Goal: Understand process/instructions: Learn about a topic

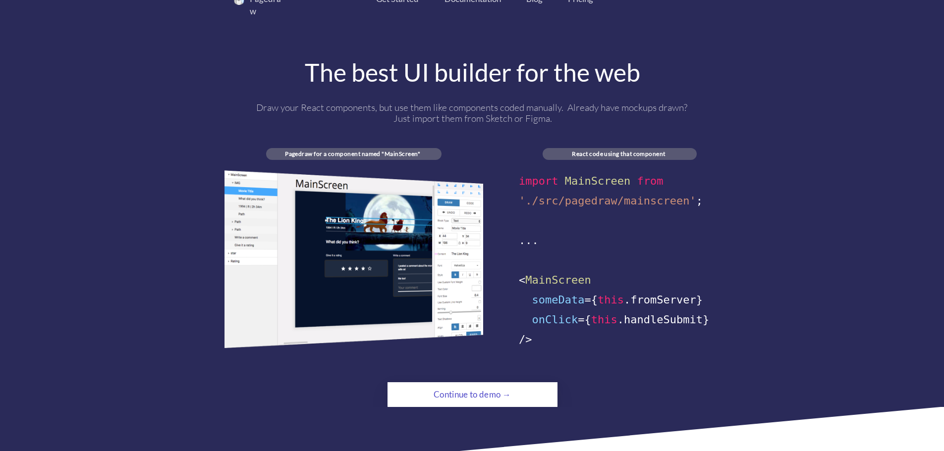
click at [277, 184] on img at bounding box center [353, 259] width 259 height 178
click at [472, 385] on div "Continue to demo →" at bounding box center [472, 395] width 116 height 20
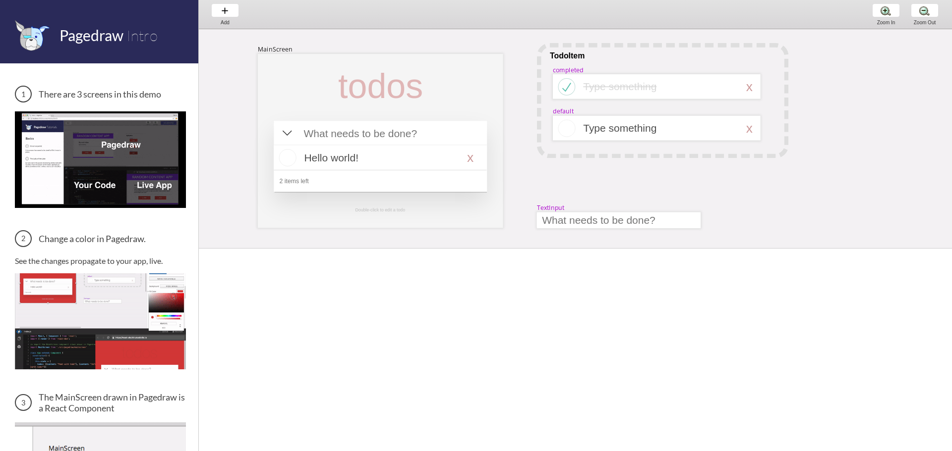
click at [377, 181] on div at bounding box center [380, 181] width 201 height 7
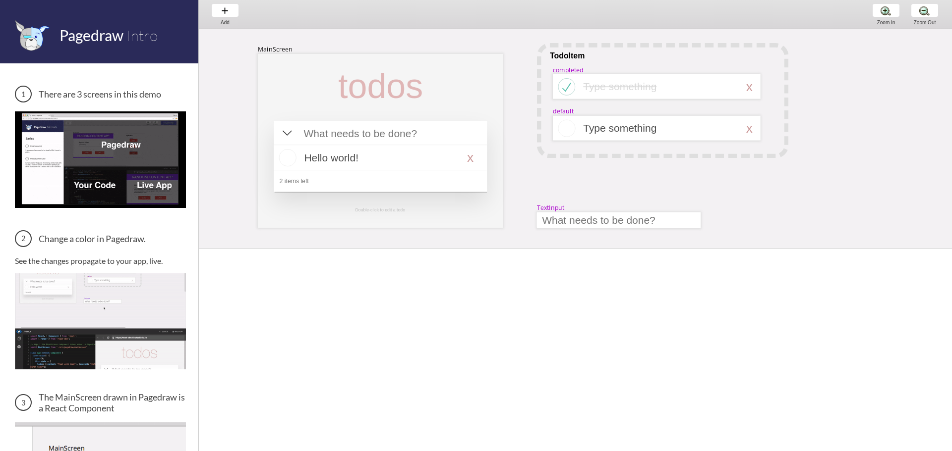
select select "3"
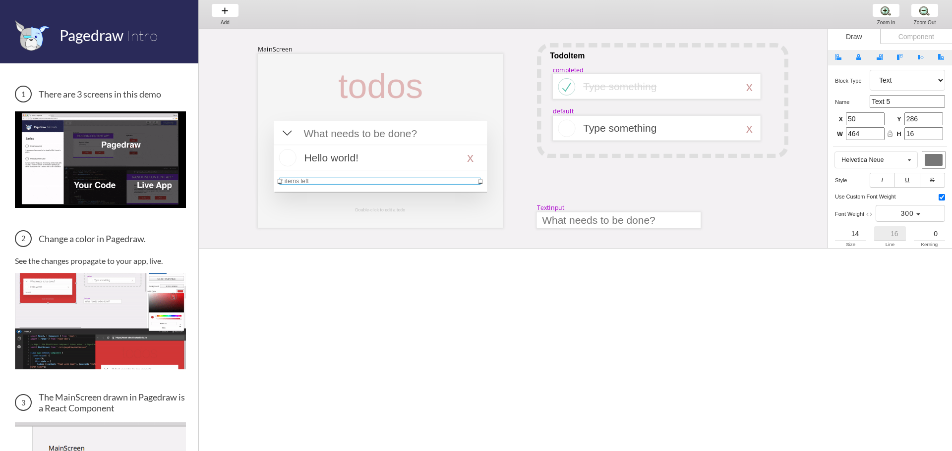
click at [906, 35] on div "Component" at bounding box center [916, 36] width 72 height 15
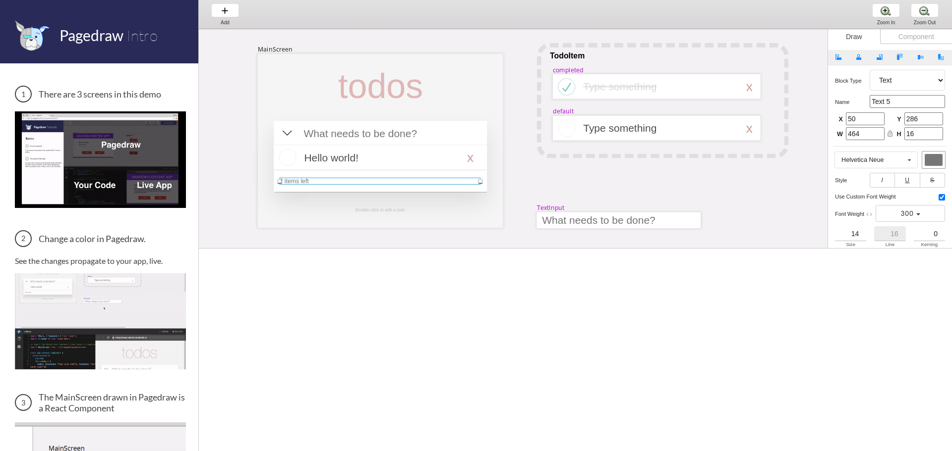
select select "6"
select select "7"
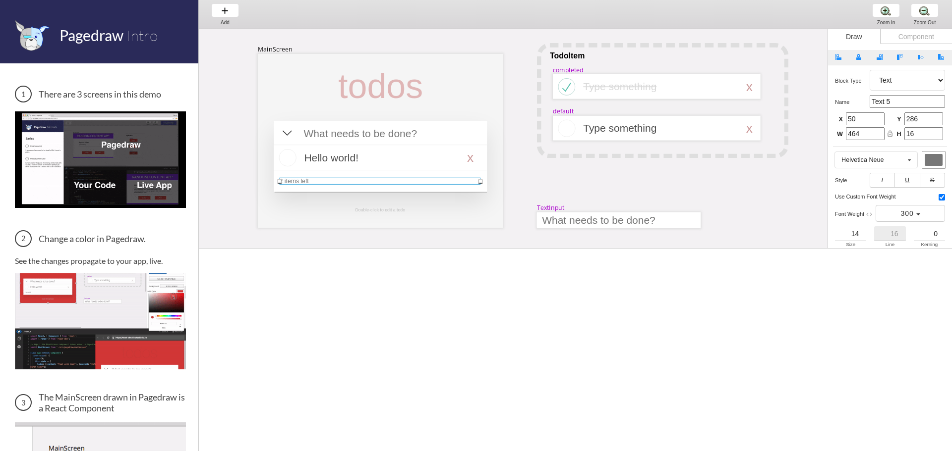
select select "3"
select select "8"
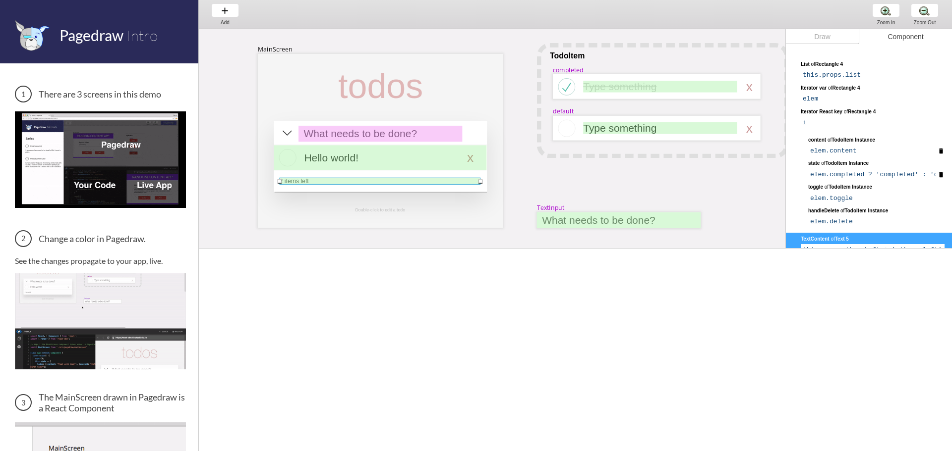
scroll to position [347, 0]
click at [355, 131] on div at bounding box center [380, 134] width 164 height 16
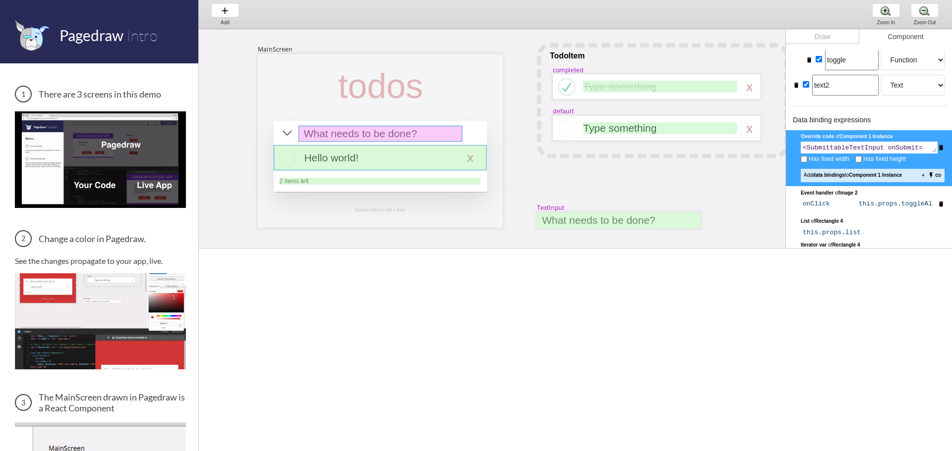
click at [365, 165] on div at bounding box center [380, 157] width 213 height 25
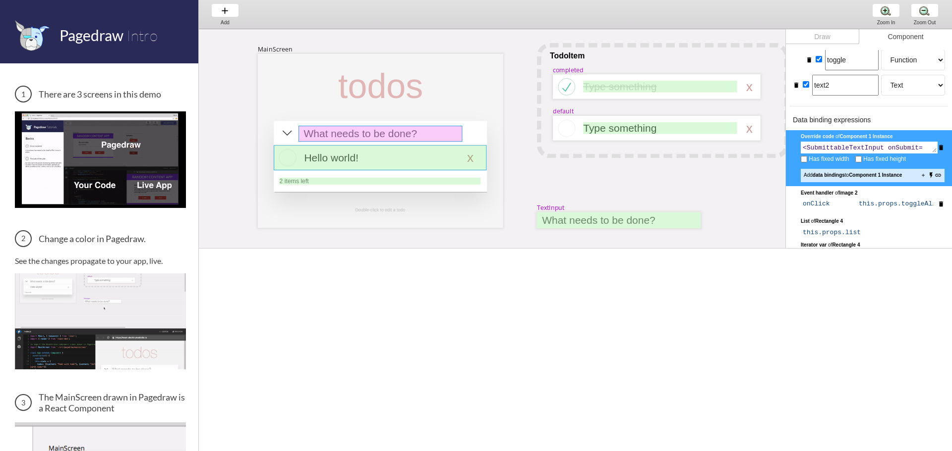
scroll to position [380, 0]
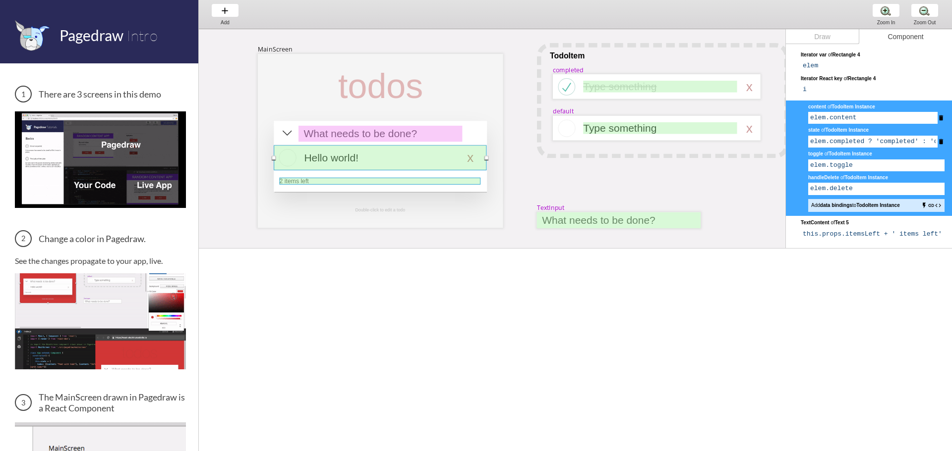
click at [364, 183] on div at bounding box center [380, 181] width 201 height 7
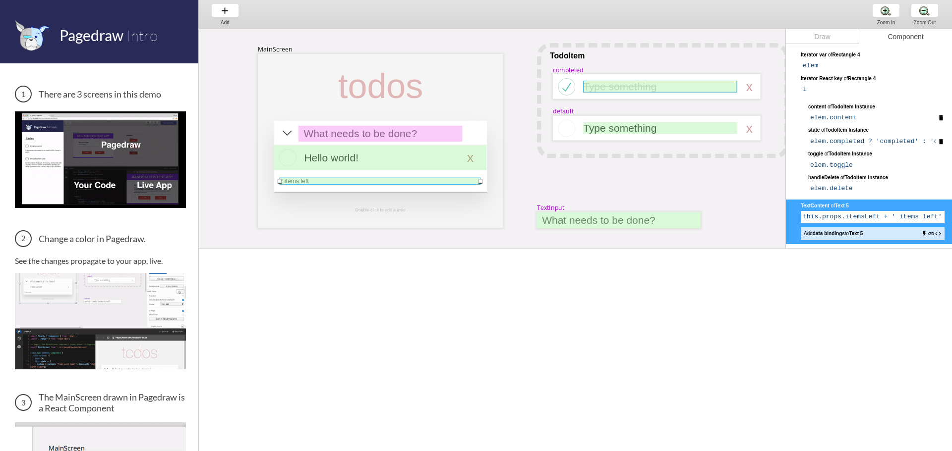
click at [592, 90] on div at bounding box center [660, 87] width 154 height 12
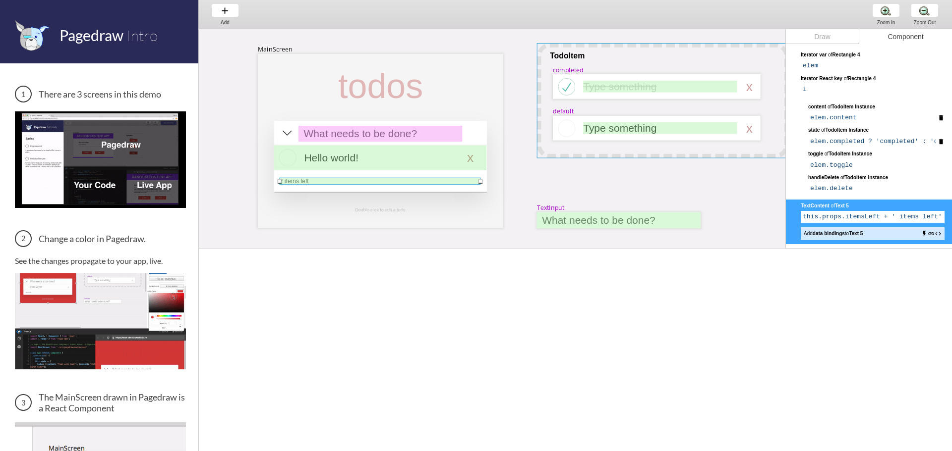
select select "1"
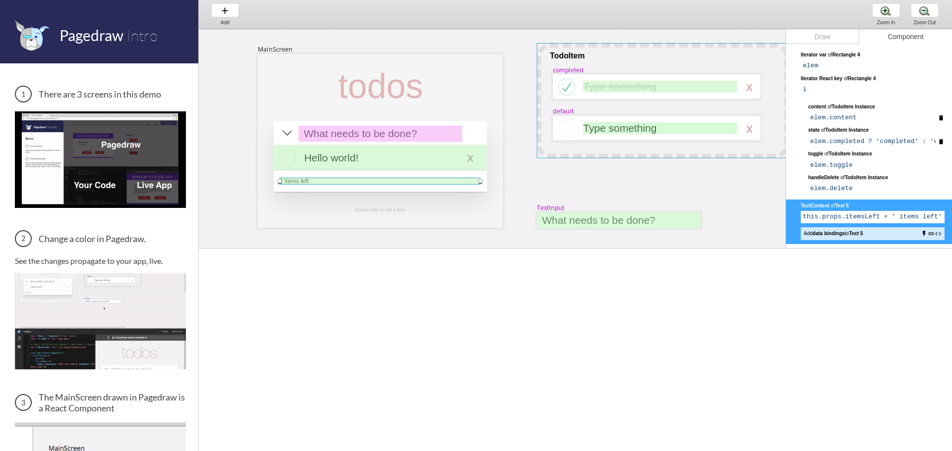
select select "8"
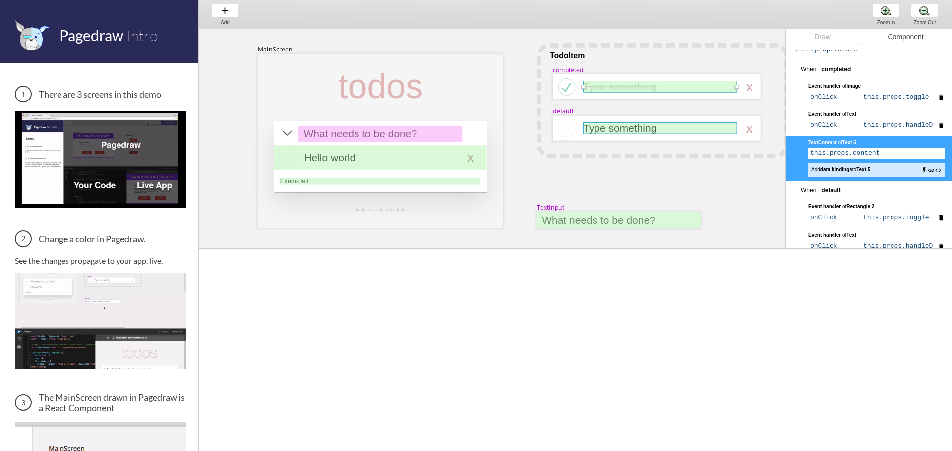
click at [595, 128] on div at bounding box center [660, 128] width 154 height 12
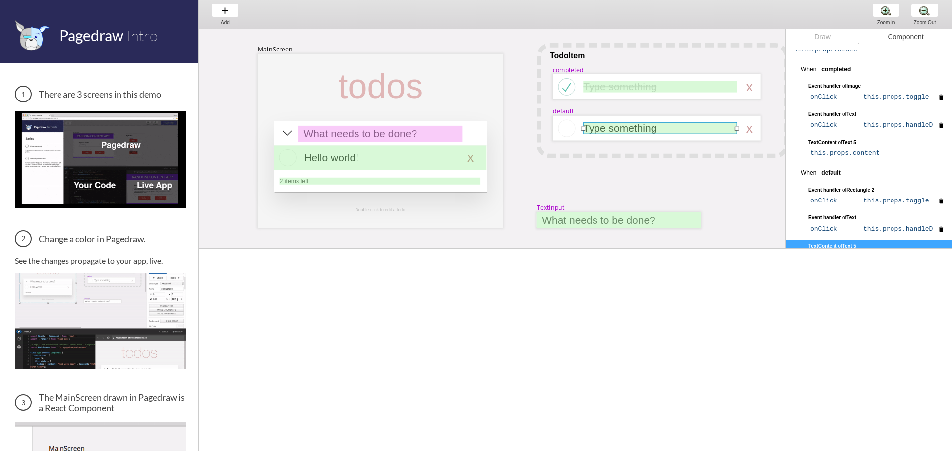
scroll to position [260, 0]
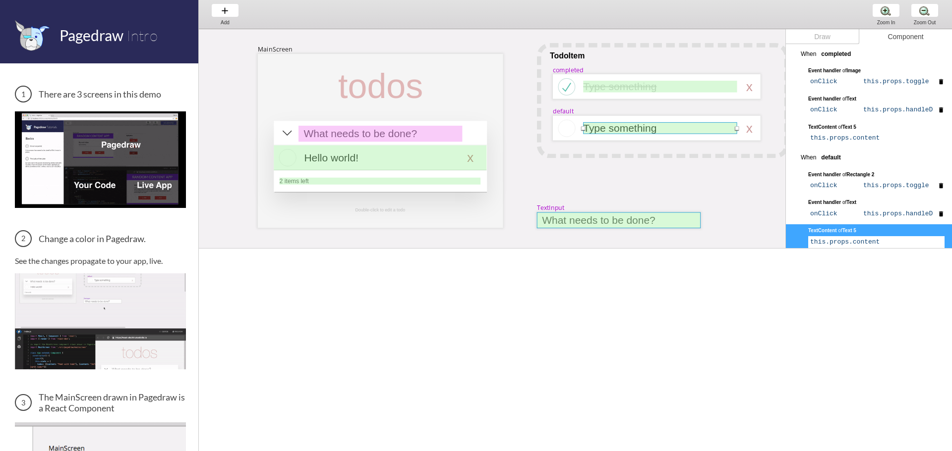
click at [585, 219] on div at bounding box center [619, 221] width 164 height 16
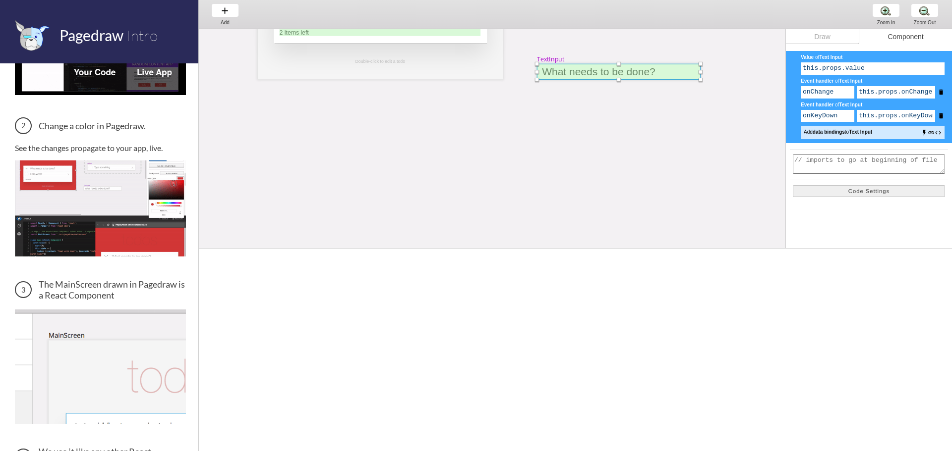
scroll to position [198, 0]
